Goal: Transaction & Acquisition: Purchase product/service

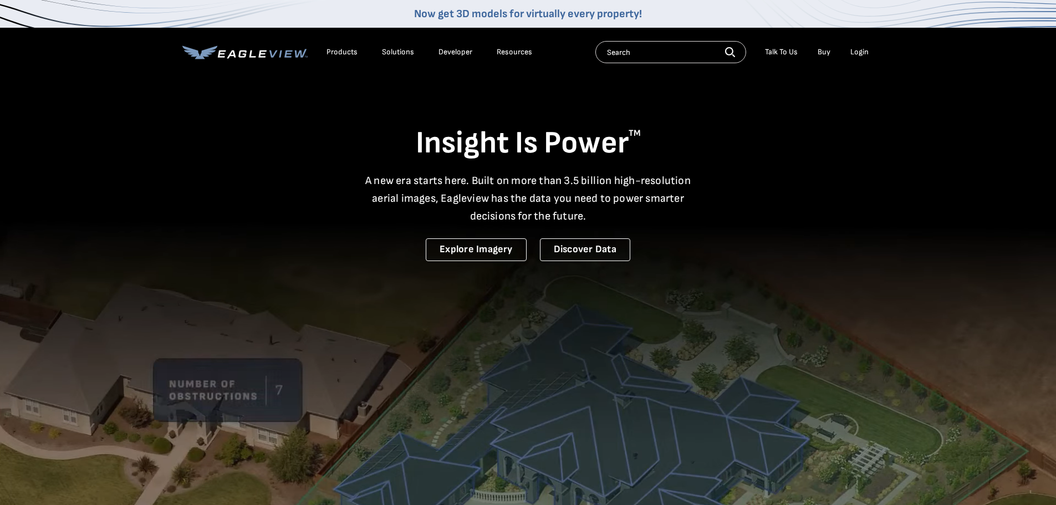
click at [825, 54] on link "Buy" at bounding box center [824, 52] width 13 height 10
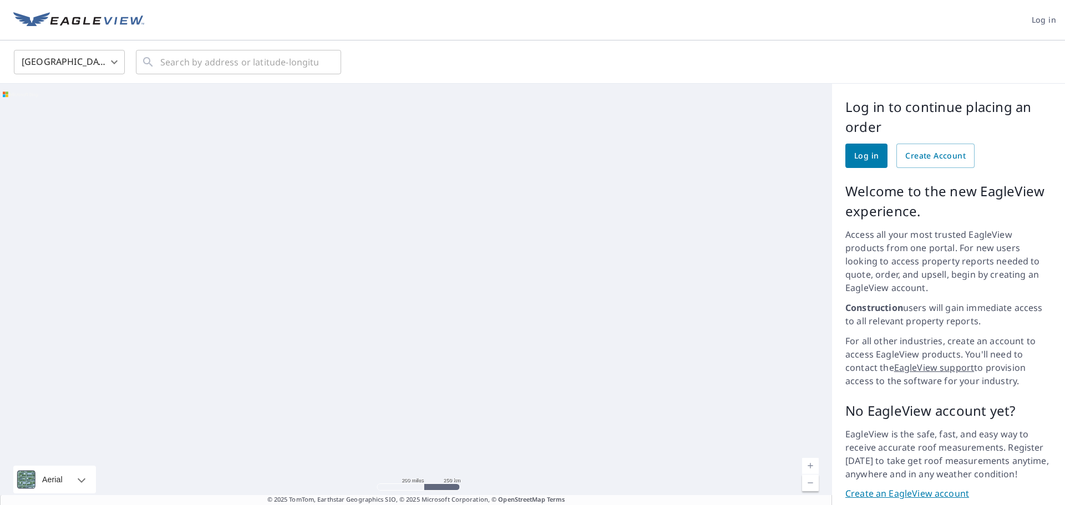
click at [854, 157] on span "Log in" at bounding box center [866, 156] width 24 height 14
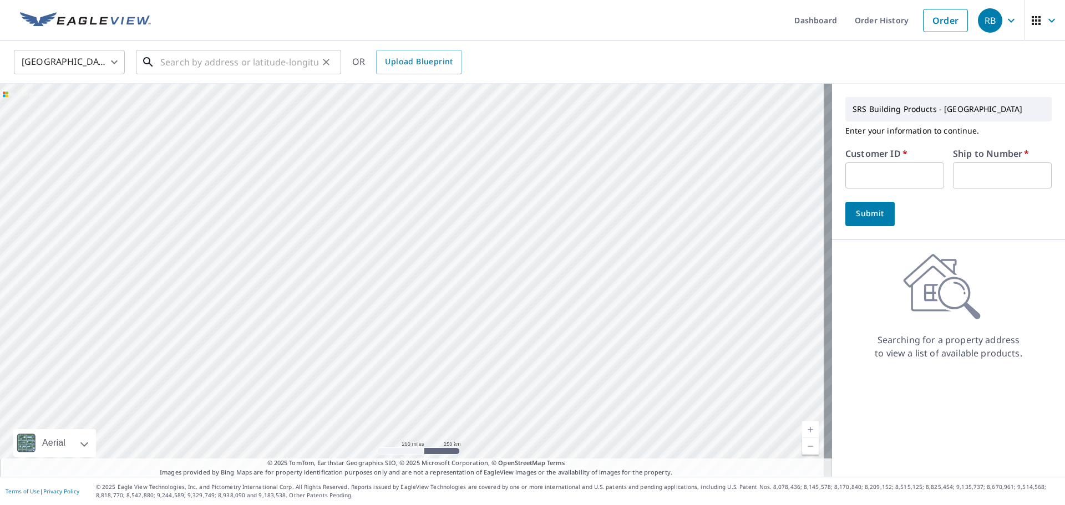
click at [207, 65] on input "text" at bounding box center [239, 62] width 158 height 31
click at [252, 55] on input "text" at bounding box center [239, 62] width 158 height 31
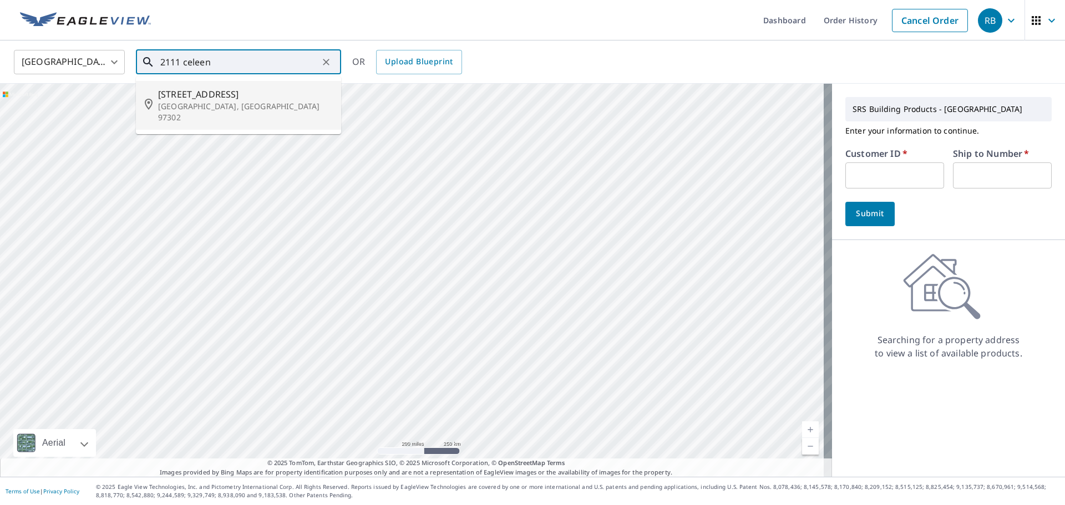
click at [255, 94] on span "2111 Celeen Ave SE" at bounding box center [245, 94] width 174 height 13
type input "2111 Celeen Ave SE Salem, OR 97302"
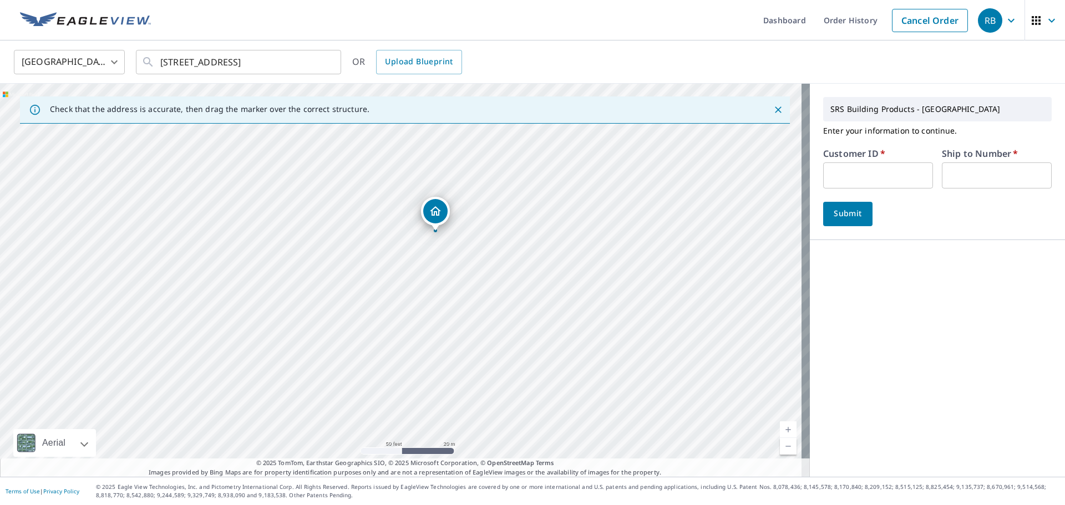
click at [858, 178] on input "text" at bounding box center [878, 175] width 110 height 26
type input "GAU322"
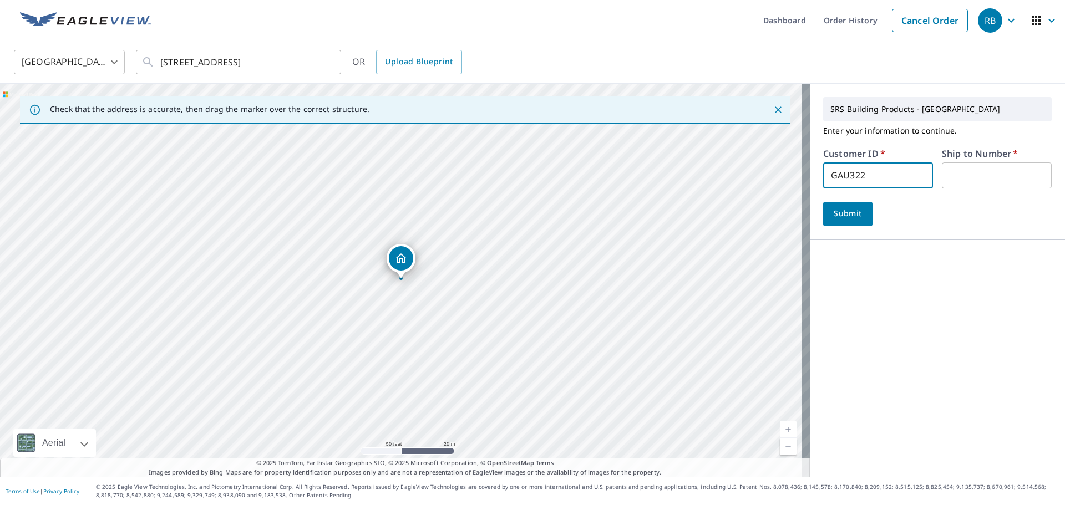
click at [964, 175] on input "text" at bounding box center [997, 175] width 110 height 26
type input "1"
click at [850, 214] on span "Submit" at bounding box center [848, 214] width 32 height 14
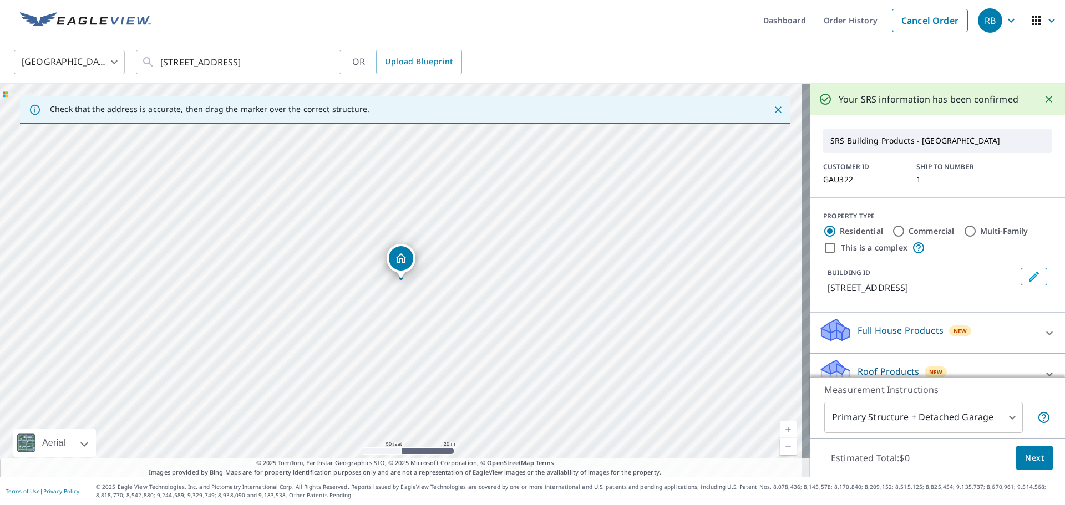
scroll to position [100, 0]
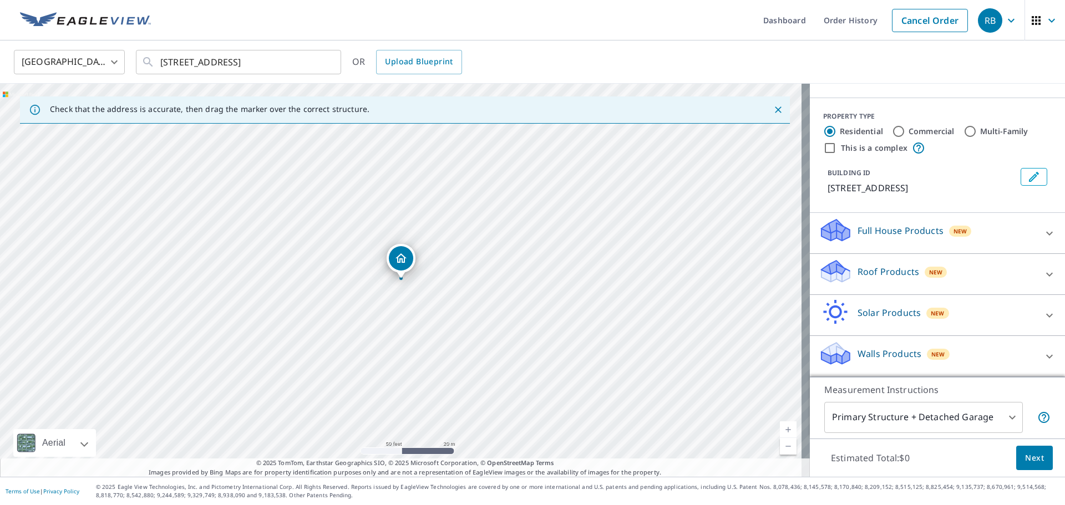
click at [1043, 271] on icon at bounding box center [1049, 274] width 13 height 13
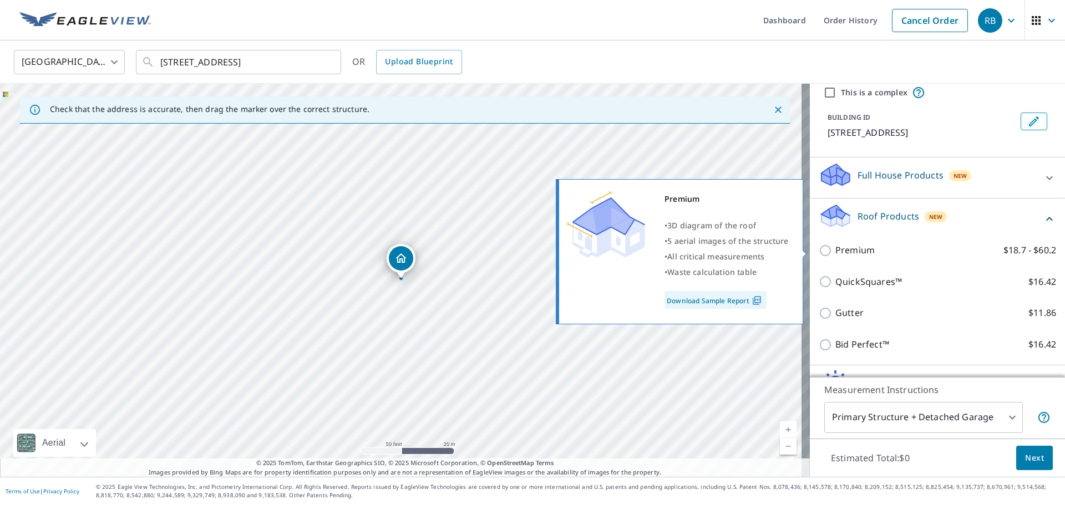
click at [835, 253] on p "Premium" at bounding box center [854, 250] width 39 height 14
click at [829, 253] on input "Premium $18.7 - $60.2" at bounding box center [827, 250] width 17 height 13
checkbox input "true"
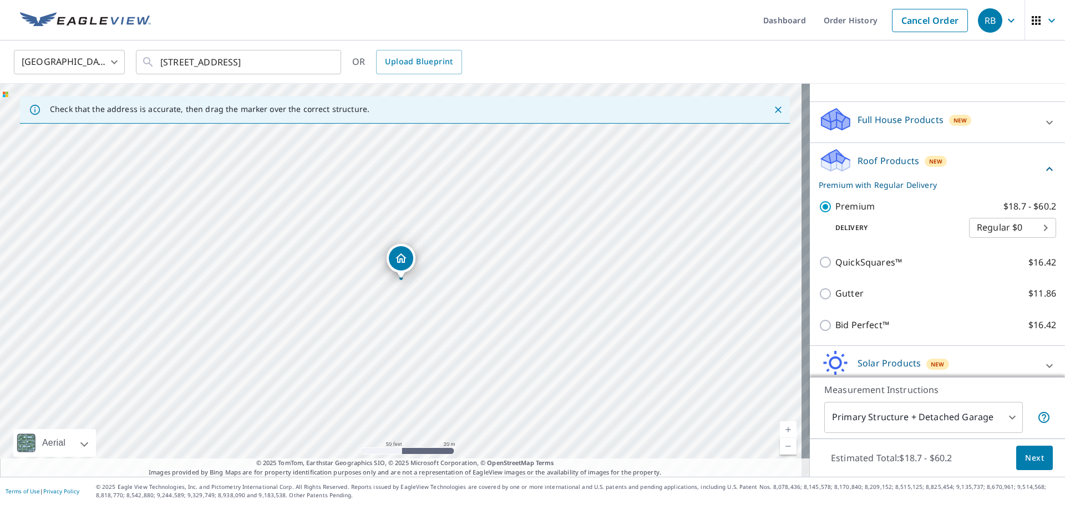
scroll to position [262, 0]
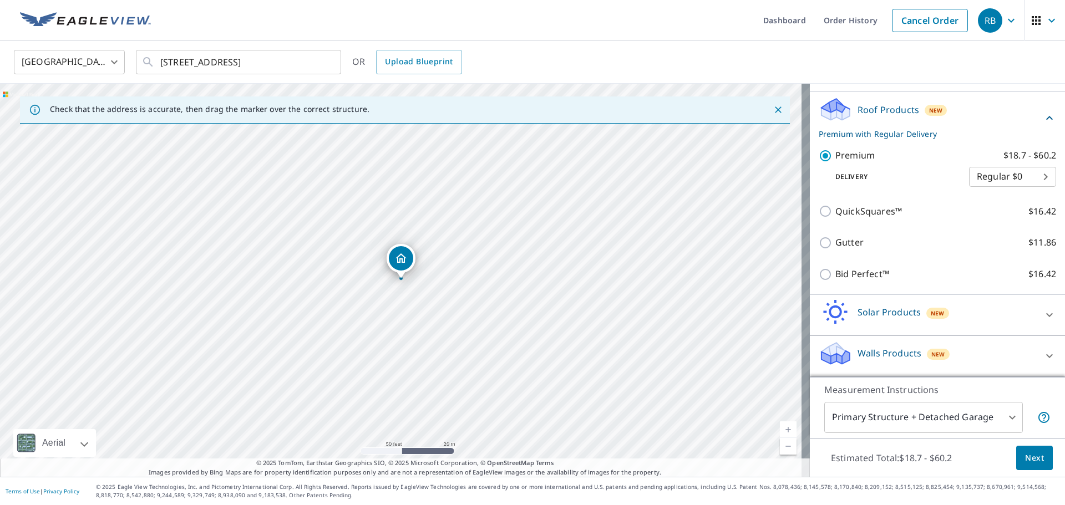
click at [998, 418] on body "RB RB Dashboard Order History Cancel Order RB United States US ​ 2111 Celeen Av…" at bounding box center [532, 252] width 1065 height 505
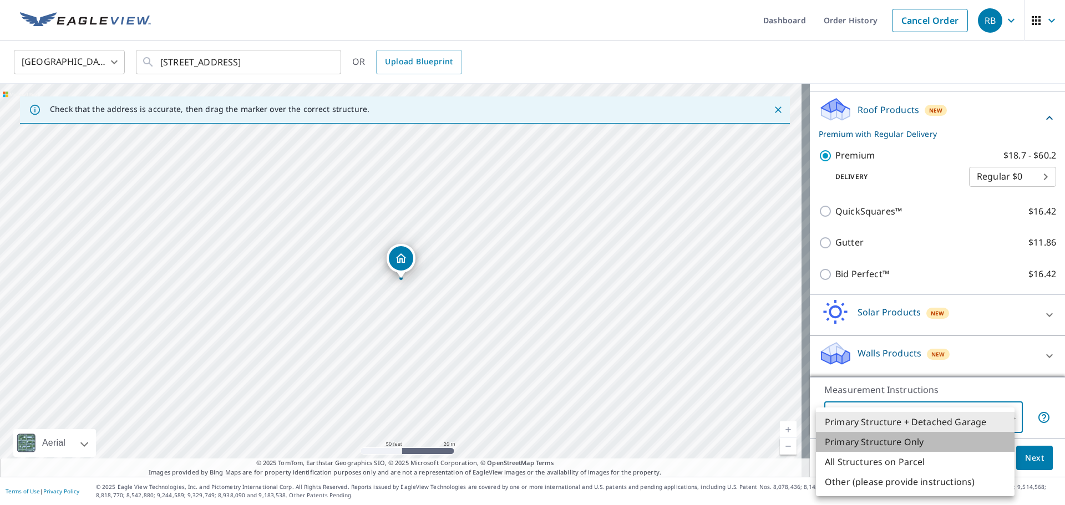
click at [907, 446] on li "Primary Structure Only" at bounding box center [915, 442] width 199 height 20
type input "2"
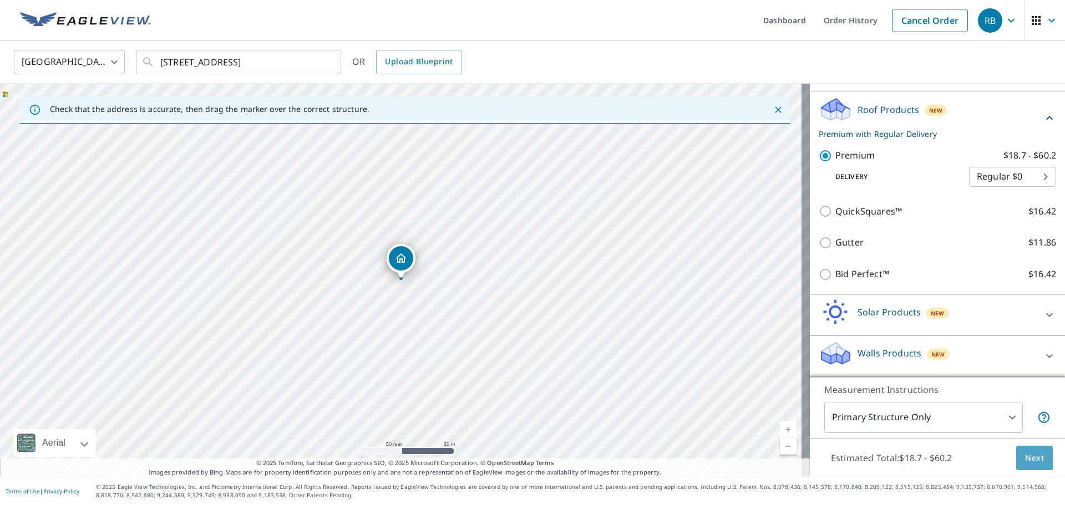
click at [1034, 459] on span "Next" at bounding box center [1034, 458] width 19 height 14
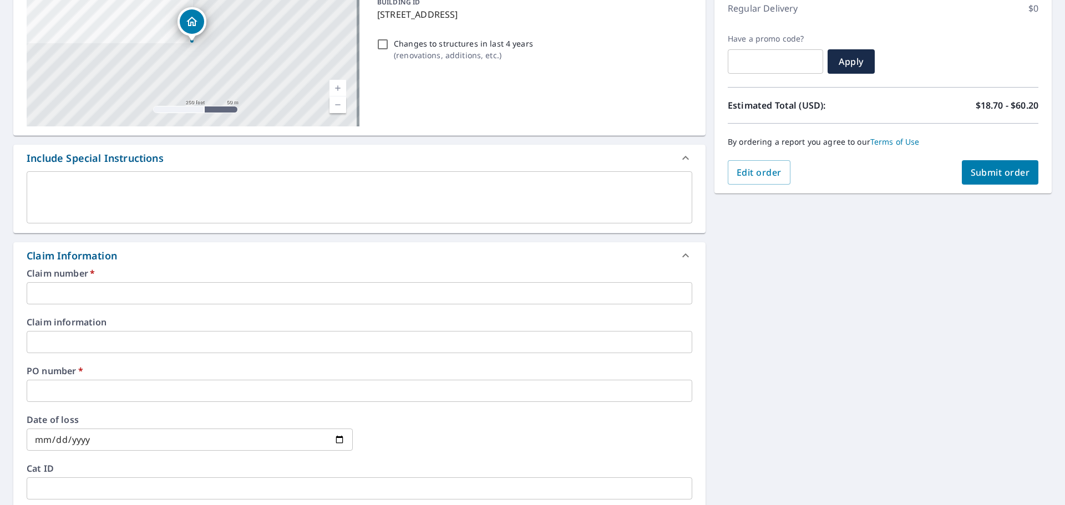
scroll to position [166, 0]
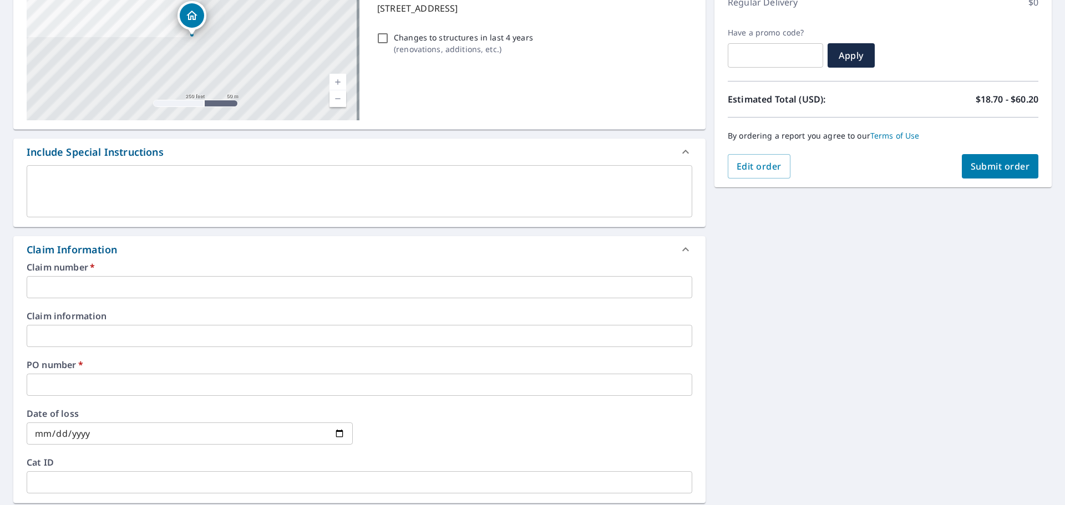
click at [202, 277] on input "text" at bounding box center [359, 287] width 665 height 22
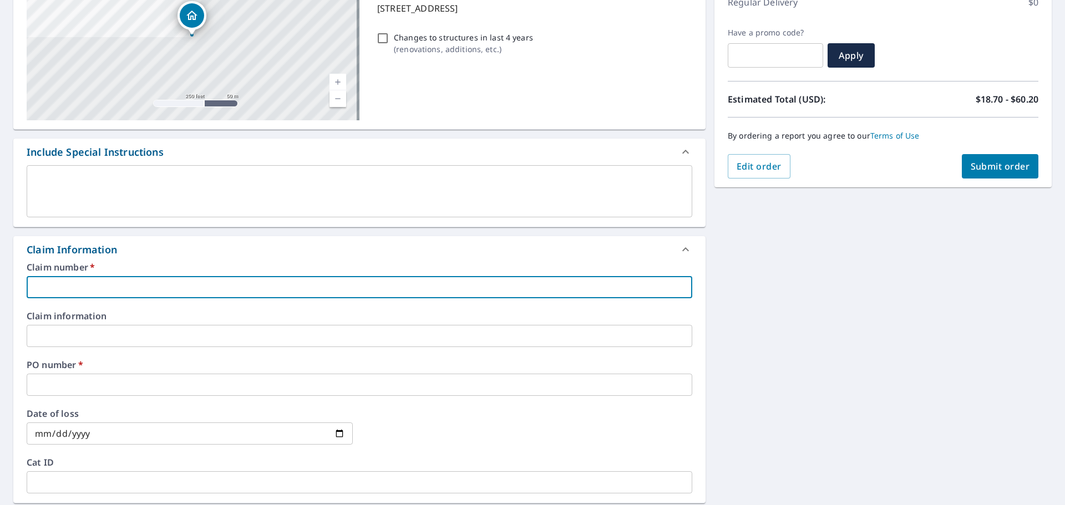
type input "GAU322"
checkbox input "true"
click at [107, 384] on input "text" at bounding box center [359, 385] width 665 height 22
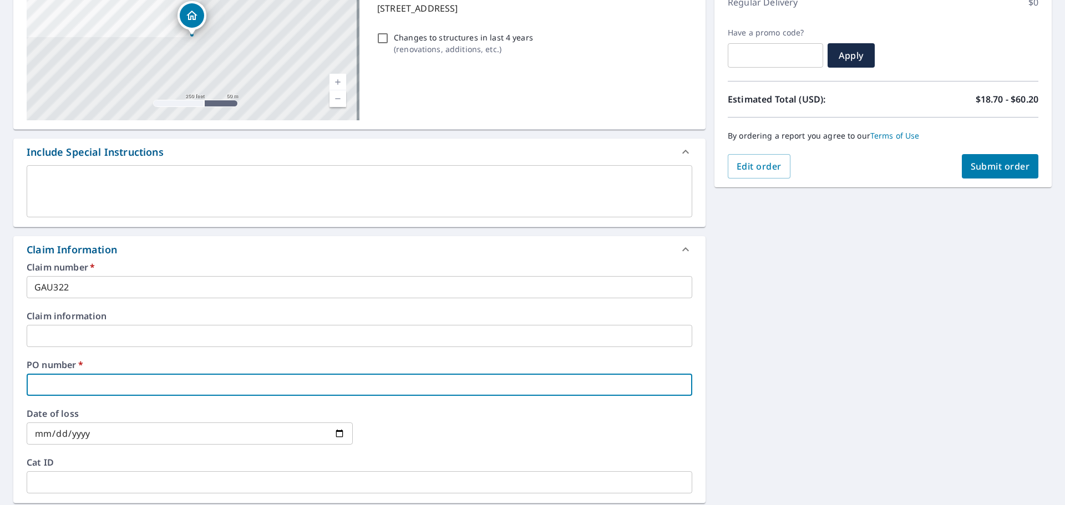
type input "2"
checkbox input "true"
type input "21"
checkbox input "true"
type input "211"
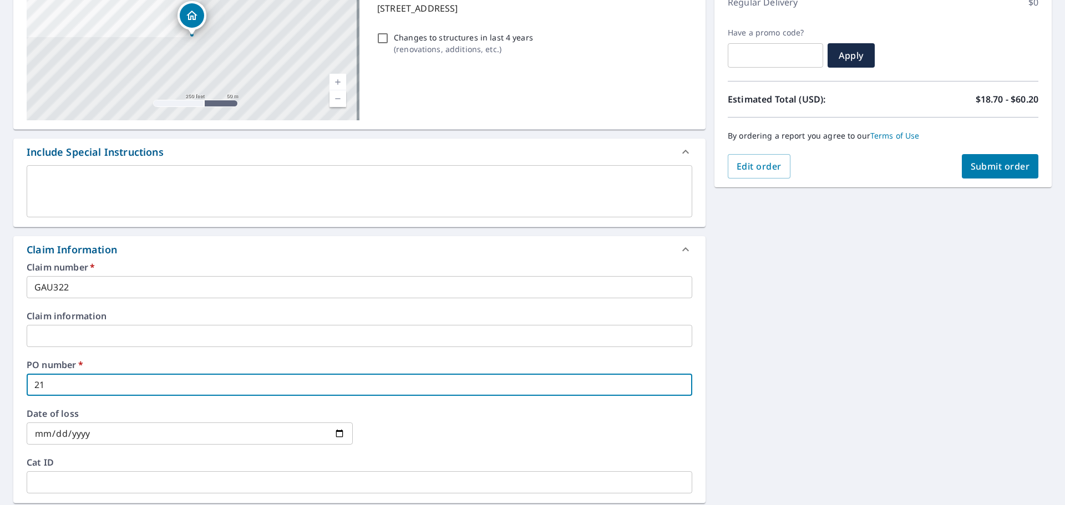
checkbox input "true"
type input "2111"
checkbox input "true"
type input "2111"
checkbox input "true"
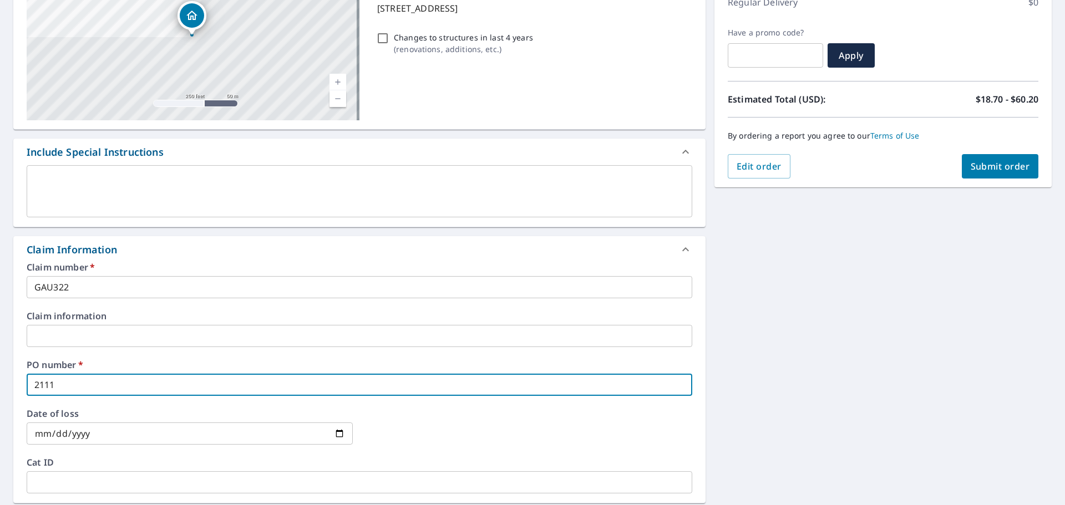
type input "2111 c"
checkbox input "true"
type input "2111 ce"
checkbox input "true"
type input "2111 c"
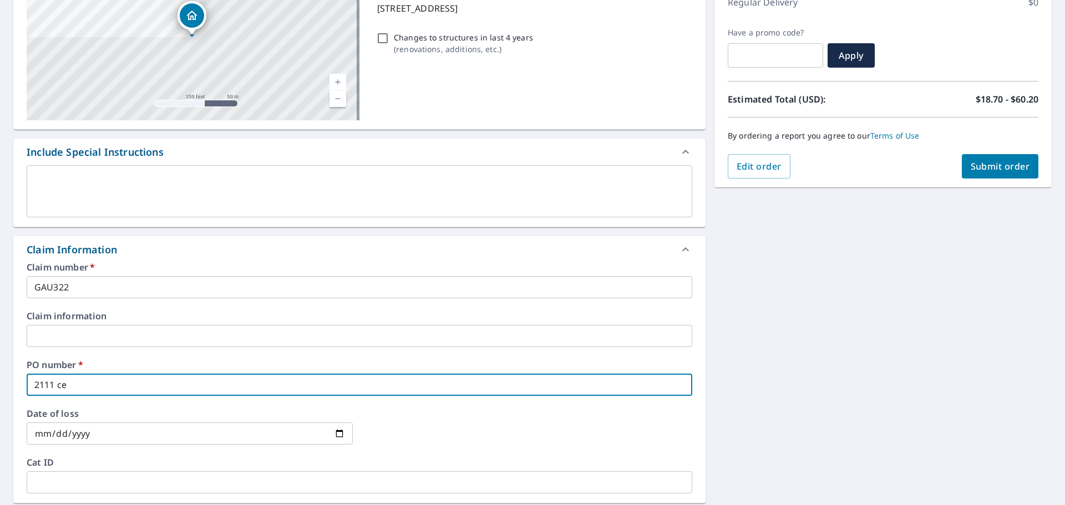
checkbox input "true"
type input "2111"
checkbox input "true"
type input "2111 C"
checkbox input "true"
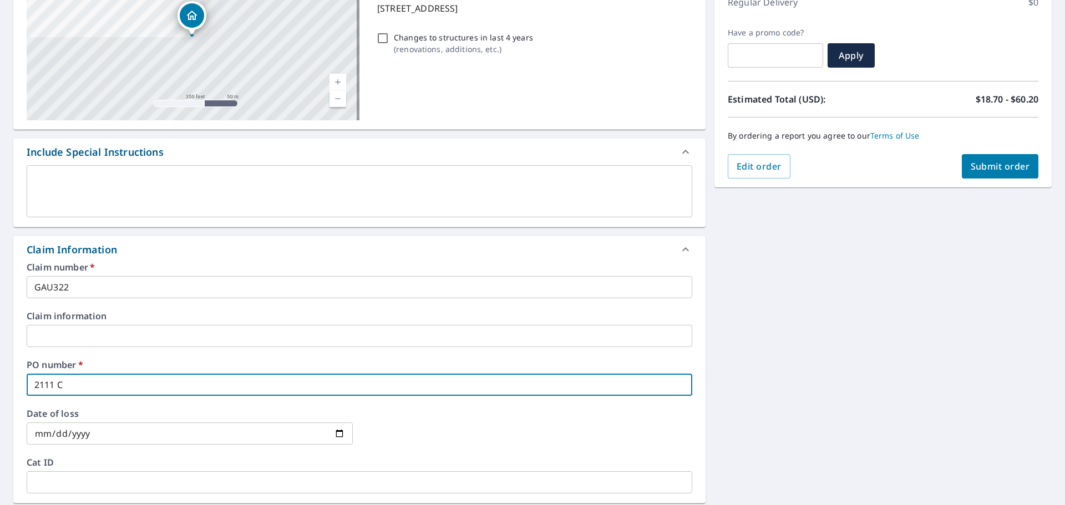
type input "2111 CE"
checkbox input "true"
type input "2111 CEL"
checkbox input "true"
type input "2111 CELL"
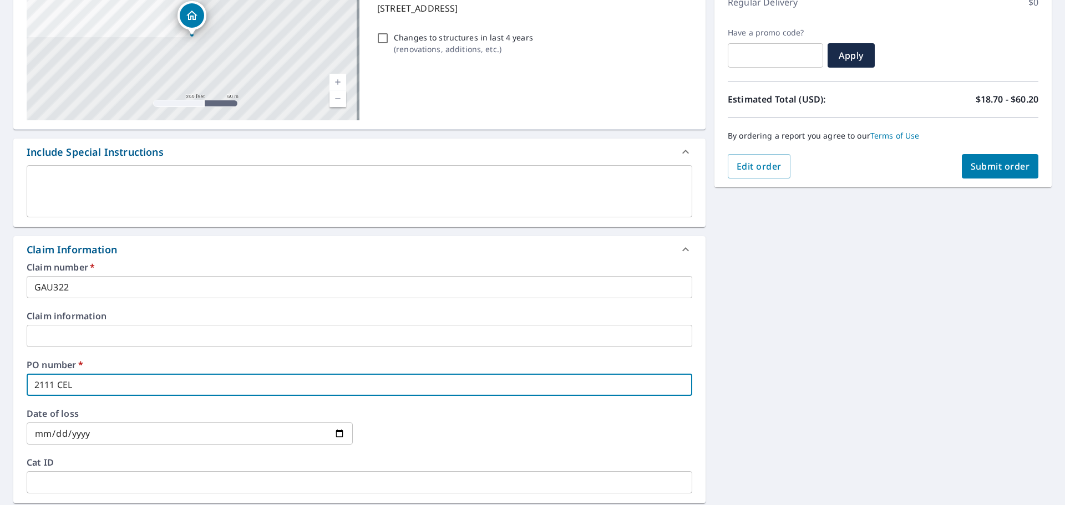
checkbox input "true"
type input "2111 CEL"
checkbox input "true"
type input "2111 CELE"
checkbox input "true"
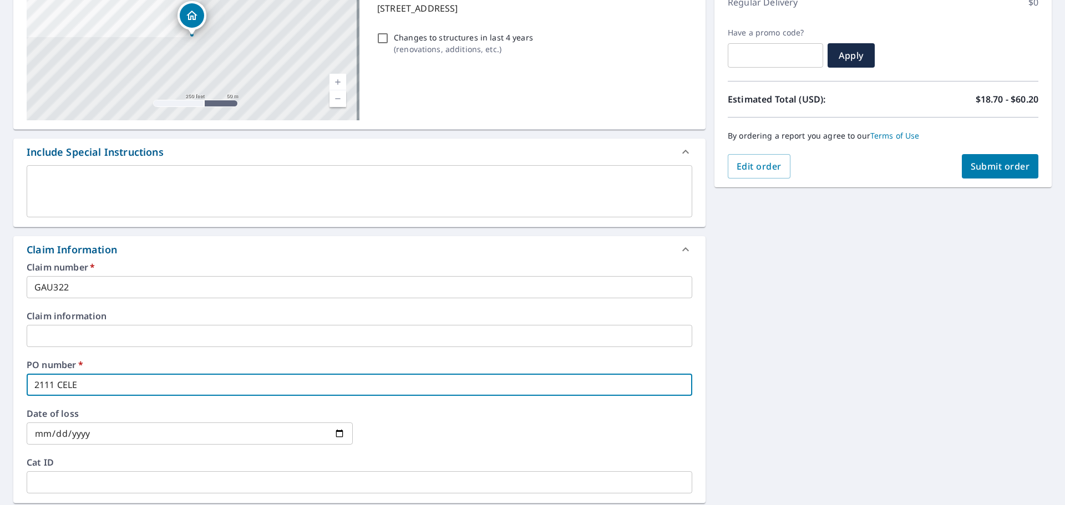
type input "2111 CELEE"
checkbox input "true"
type input "2111 CELEEN"
checkbox input "true"
type input "2111 CELEEN"
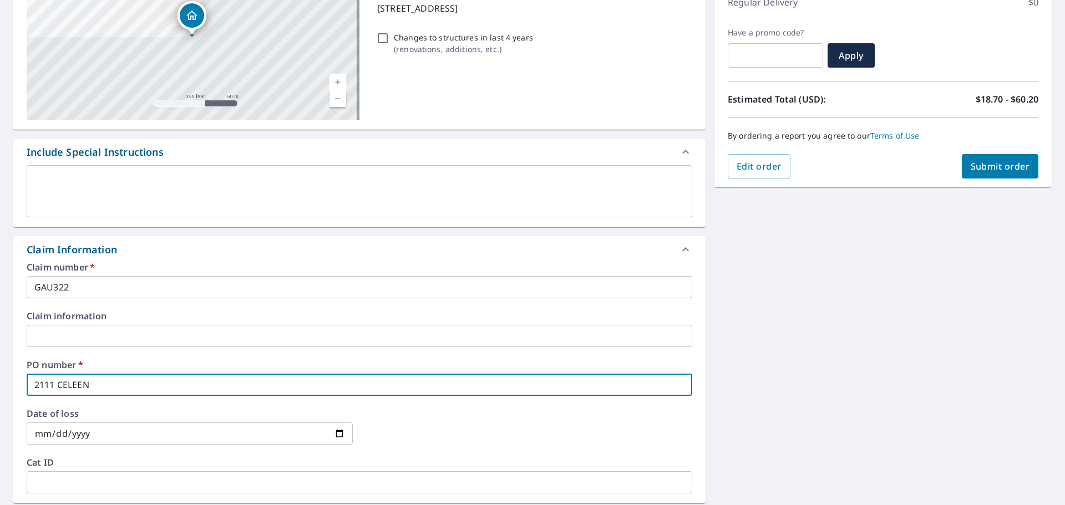
checkbox input "true"
type input "2111 CELEEN A"
checkbox input "true"
type input "2111 CELEEN AV"
checkbox input "true"
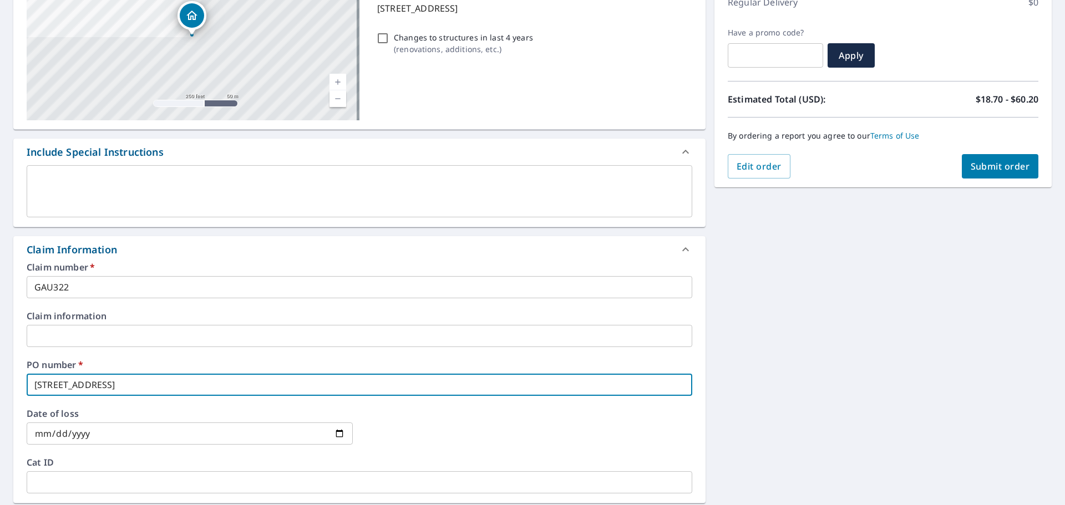
type input "2111 CELEEN AVE"
checkbox input "true"
type input "2111 CELEEN AVE"
checkbox input "true"
type input "2111 CELEEN AVE S"
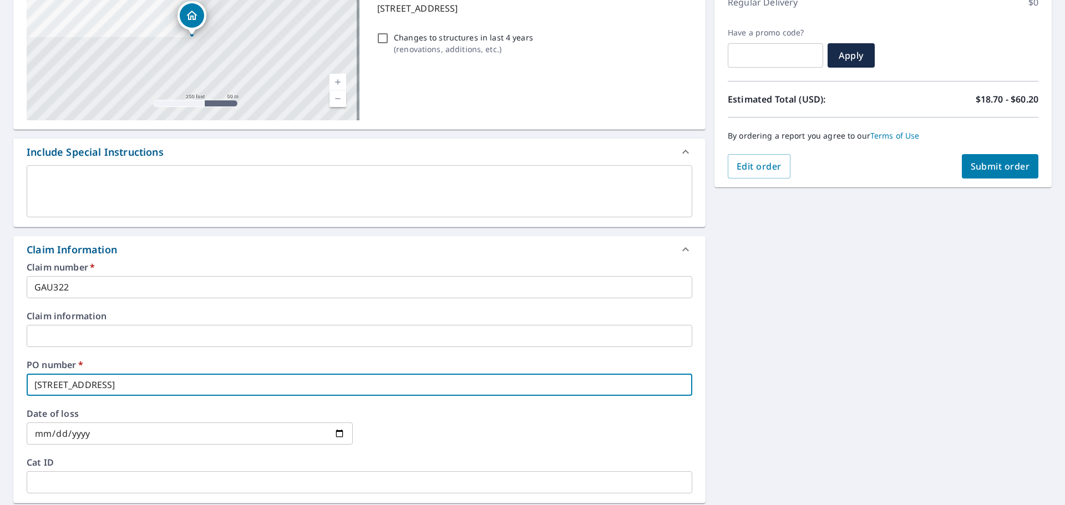
checkbox input "true"
type input "2111 CELEEN AVE SE"
checkbox input "true"
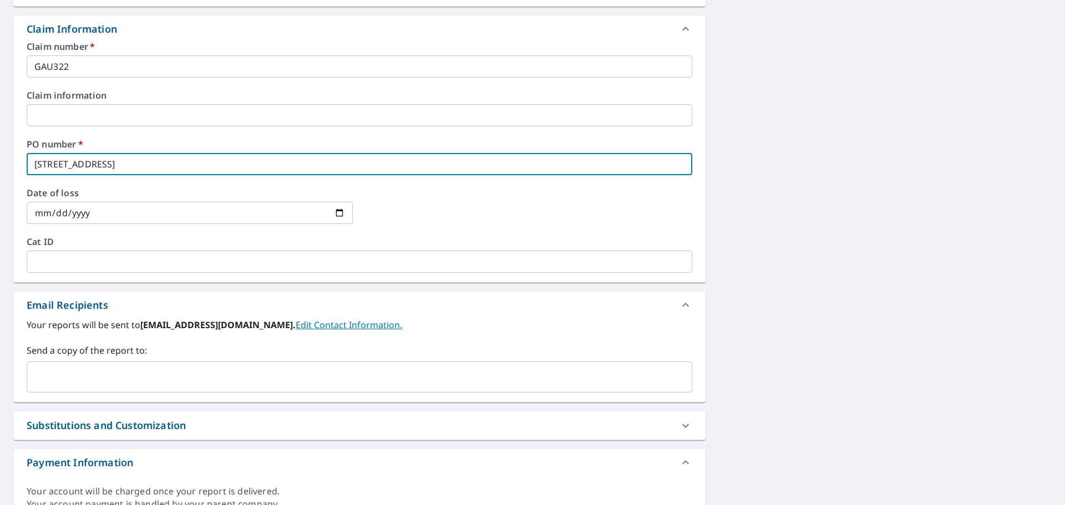
scroll to position [388, 0]
type input "2111 CELEEN AVE SE"
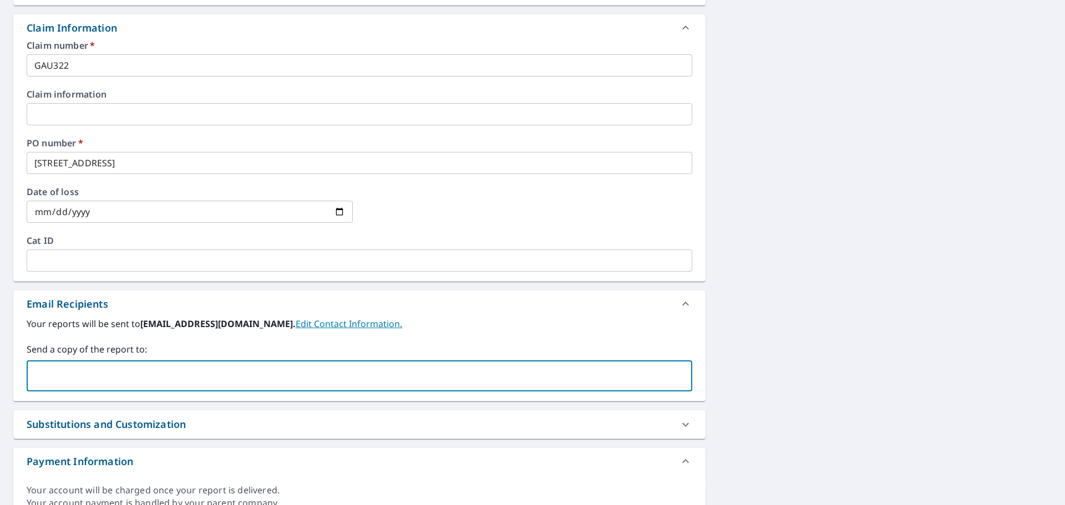
click at [238, 373] on input "text" at bounding box center [351, 375] width 639 height 21
type input "JHAMLIN@ROOFLINESUPPLY.COM,"
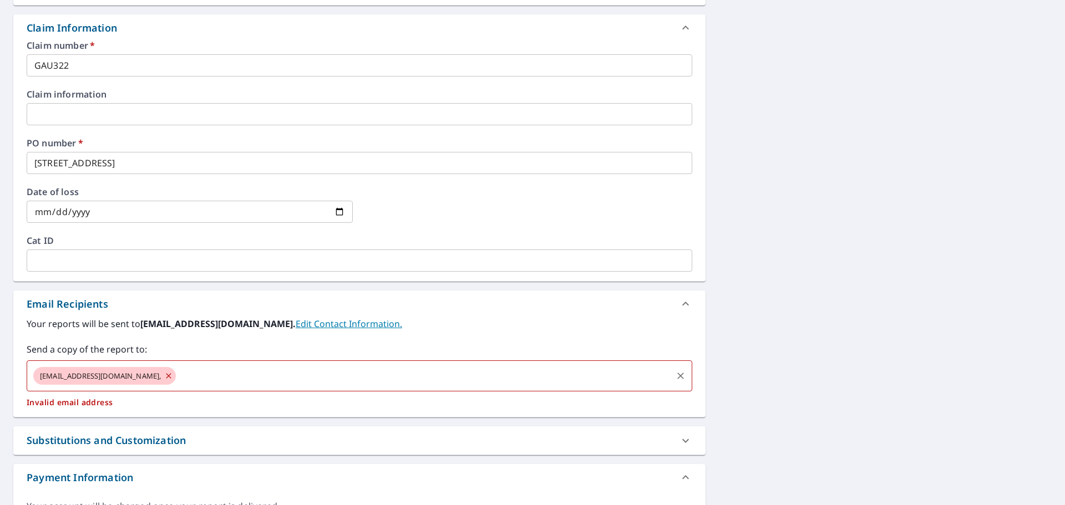
checkbox input "true"
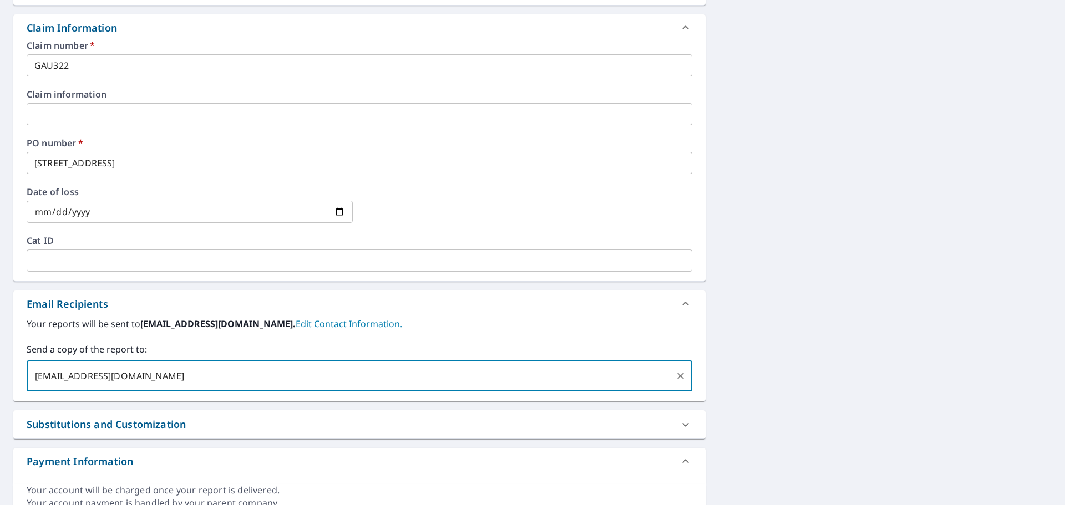
type input "SOUTHROOFINGLLC@GMAIL.COM;"
checkbox input "true"
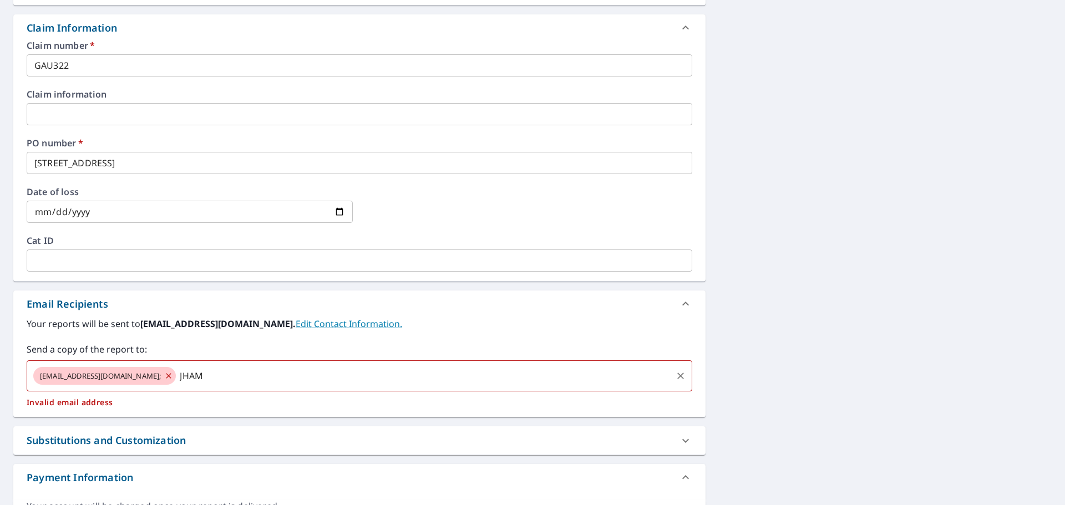
type input "JHAMLIN@ROOFLINESUPPLY.COM"
click at [494, 330] on label "Your reports will be sent to rlhub0322@srsicorp.com. Edit Contact Information." at bounding box center [359, 323] width 665 height 13
click at [120, 378] on span "SOUTHROOFINGLLC@GMAIL.COM;" at bounding box center [100, 376] width 134 height 11
click at [139, 377] on span "SOUTHROOFINGLLC@GMAIL.COM;" at bounding box center [100, 376] width 134 height 11
click at [166, 375] on icon at bounding box center [168, 376] width 9 height 12
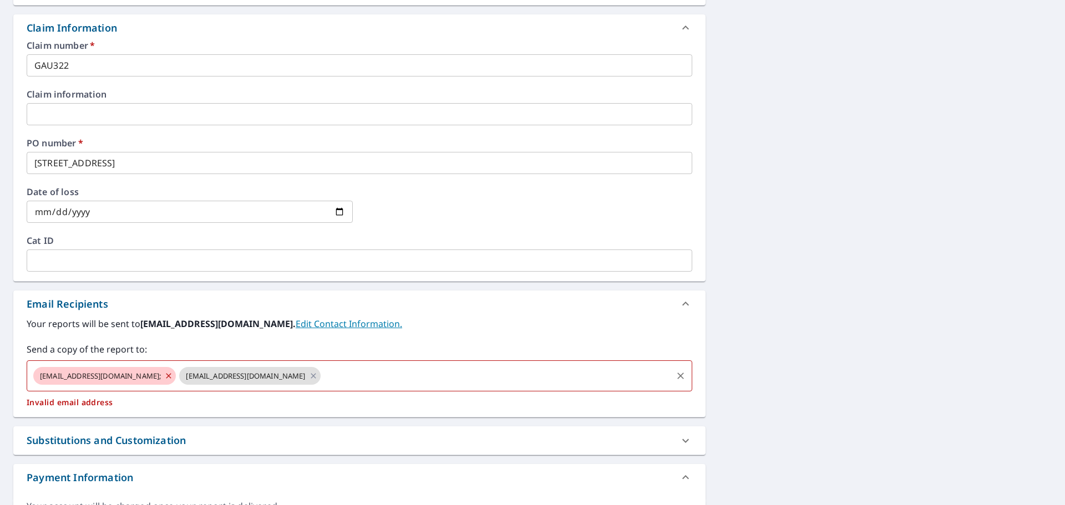
checkbox input "true"
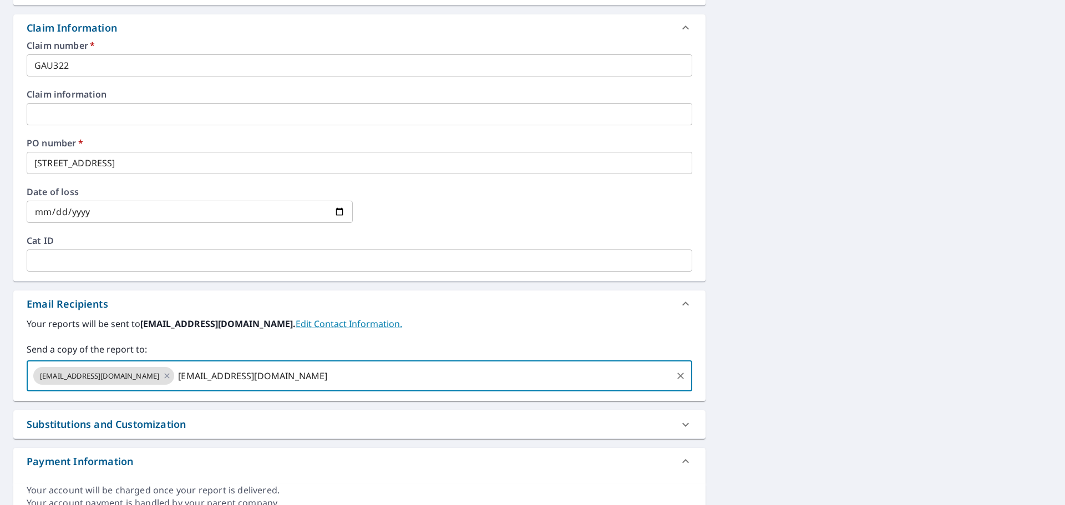
type input "SOUTHROOFINGLLC@GMAIL.COM"
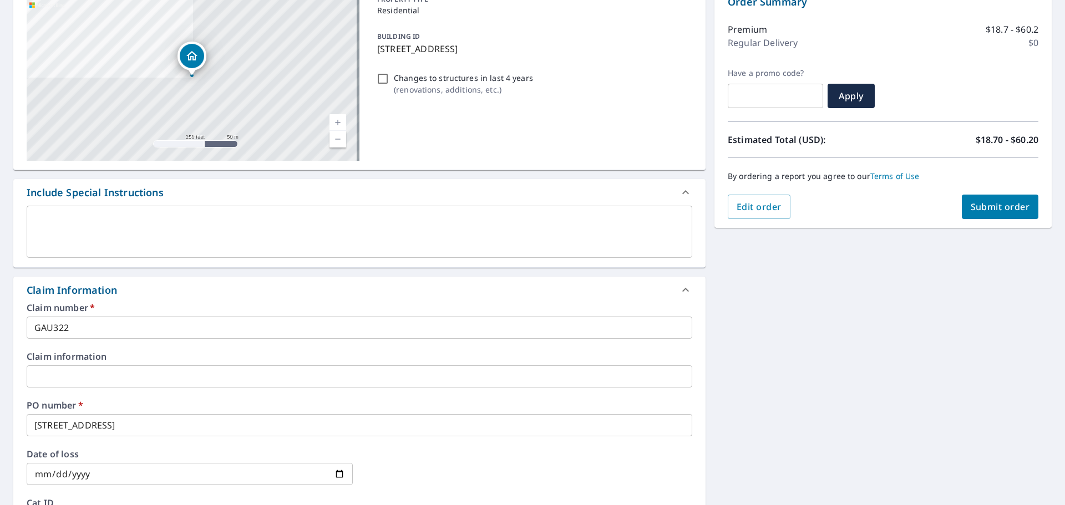
scroll to position [0, 0]
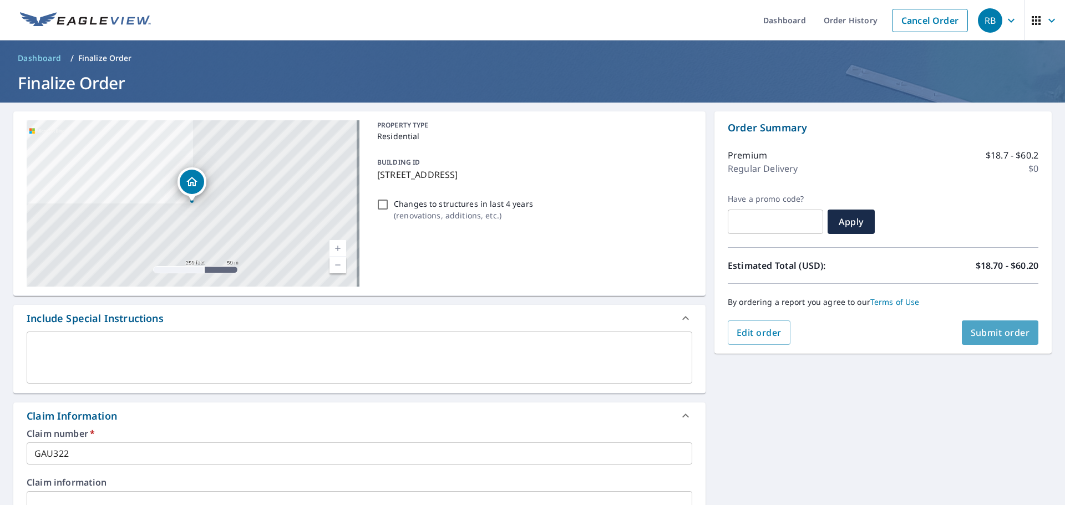
click at [998, 329] on span "Submit order" at bounding box center [999, 333] width 59 height 12
checkbox input "true"
